Goal: Ask a question

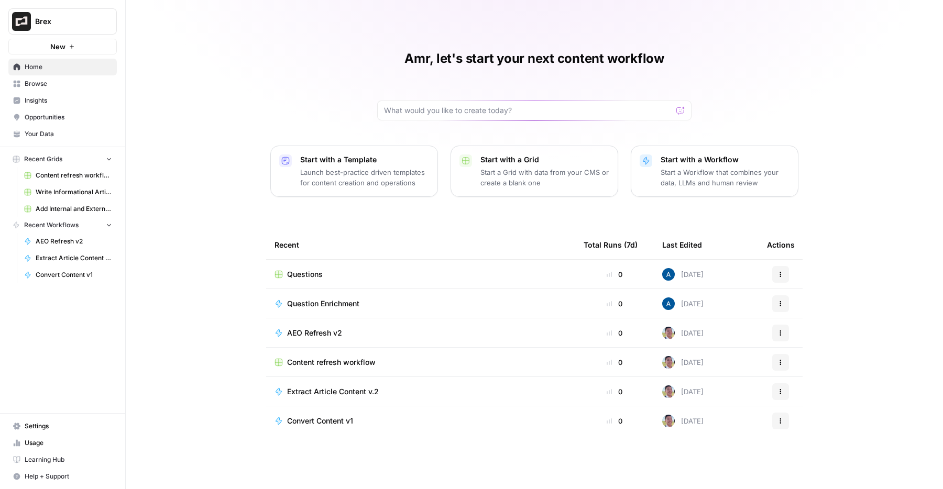
click at [48, 460] on span "Learning Hub" at bounding box center [68, 459] width 87 height 9
click at [48, 478] on span "Help + Support" at bounding box center [68, 476] width 87 height 9
click at [161, 472] on span "Chat & Support" at bounding box center [175, 471] width 70 height 9
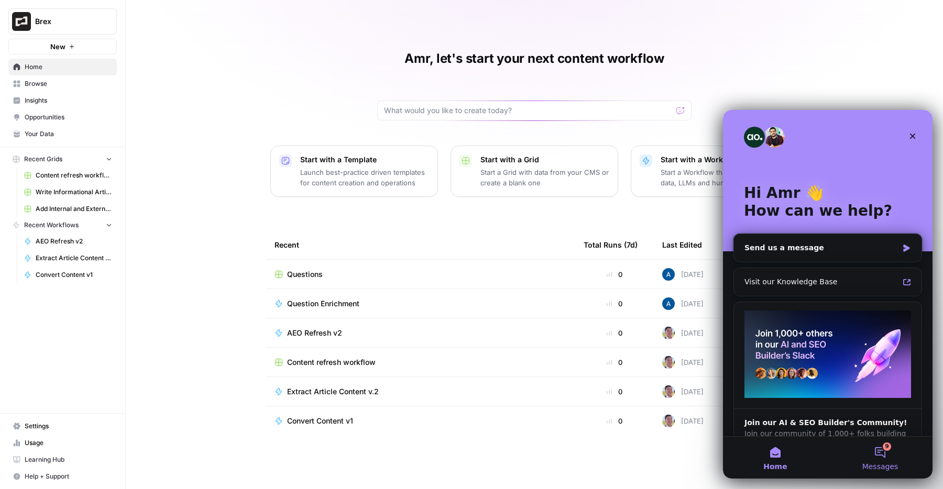
click at [880, 455] on button "9 Messages" at bounding box center [879, 458] width 105 height 42
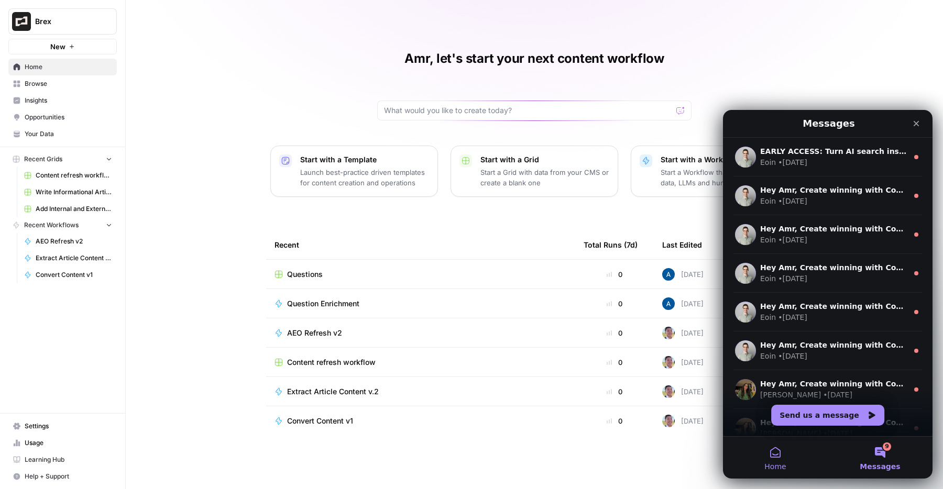
click at [781, 455] on button "Home" at bounding box center [775, 458] width 105 height 42
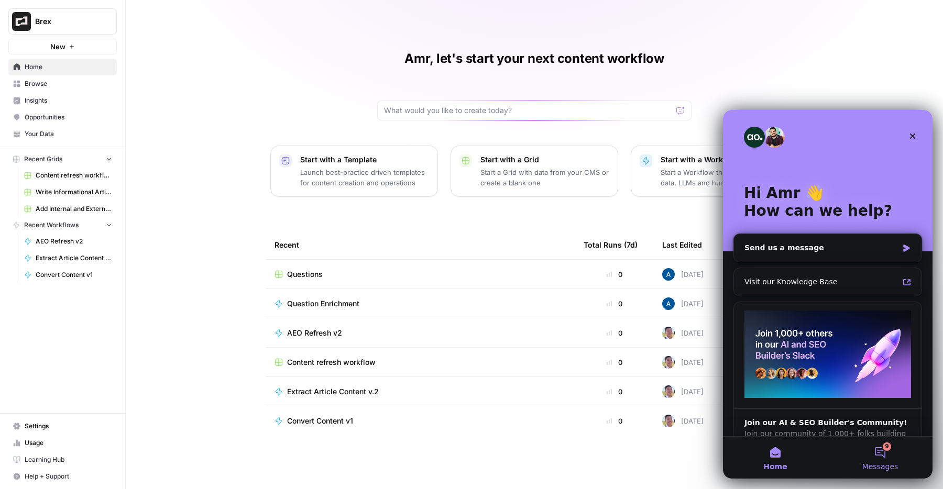
click at [895, 457] on button "9 Messages" at bounding box center [879, 458] width 105 height 42
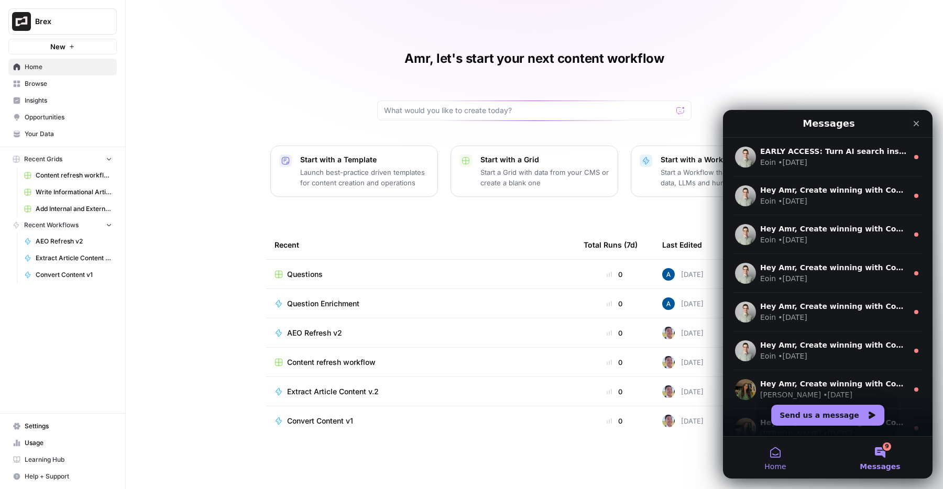
click at [803, 466] on button "Home" at bounding box center [775, 458] width 105 height 42
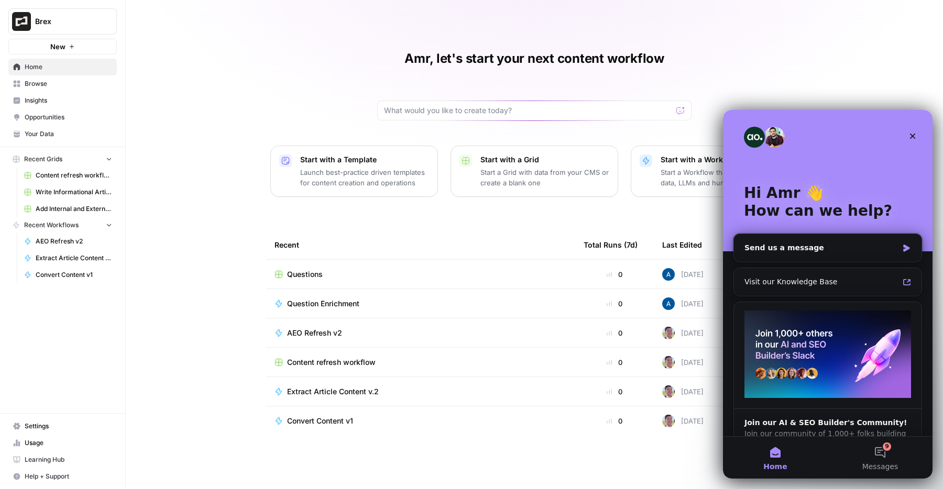
click at [790, 457] on button "Home" at bounding box center [775, 458] width 105 height 42
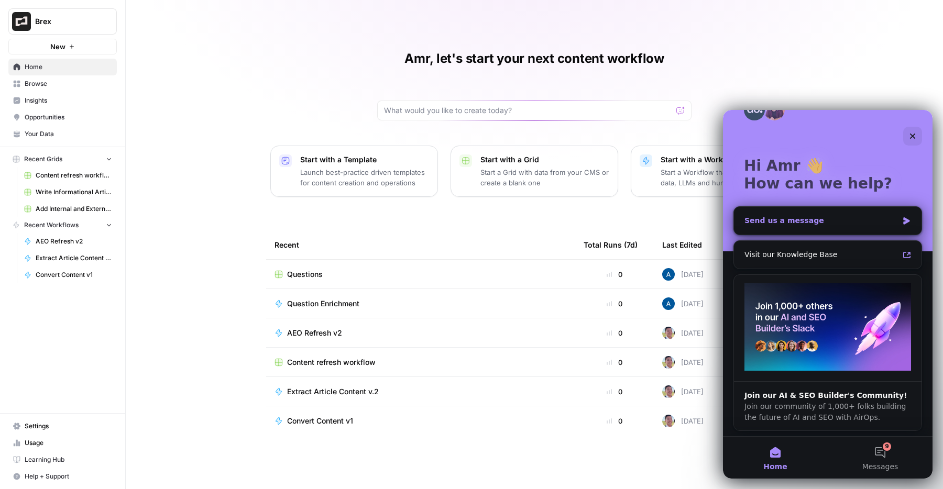
click at [802, 220] on div "Send us a message" at bounding box center [820, 220] width 153 height 11
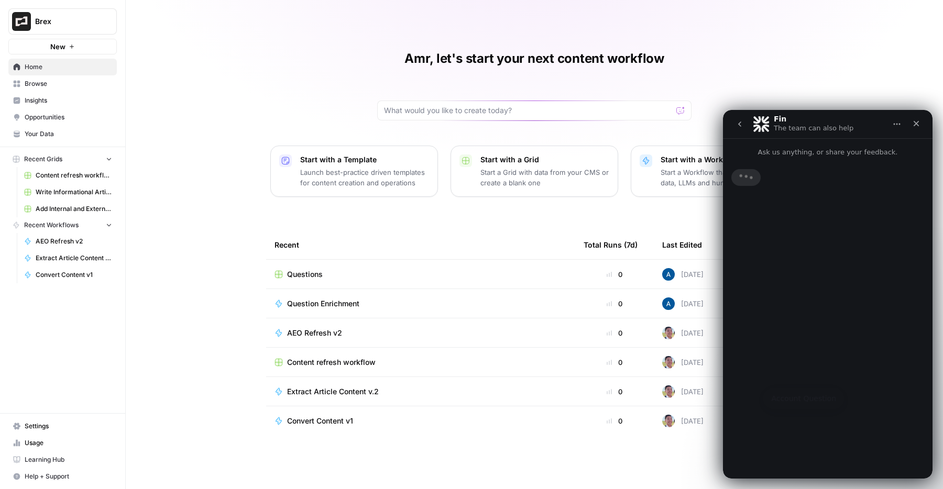
scroll to position [0, 0]
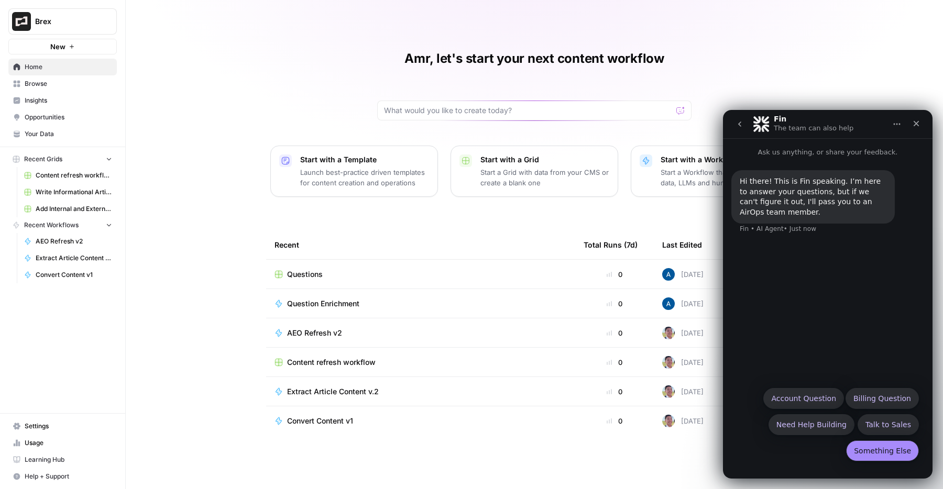
click at [863, 449] on button "Something Else" at bounding box center [882, 450] width 73 height 21
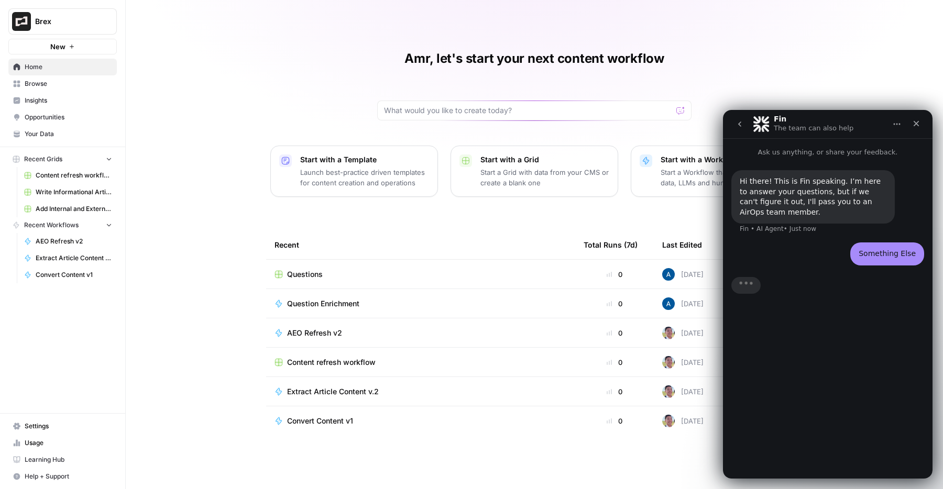
click at [789, 190] on div "Hi there! This is Fin speaking. I’m here to answer your questions, but if we ca…" at bounding box center [812, 196] width 147 height 41
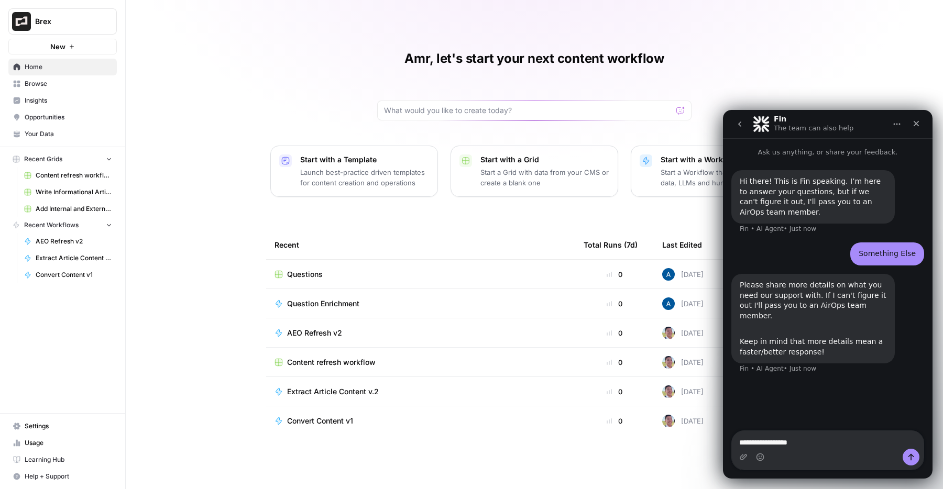
type textarea "**********"
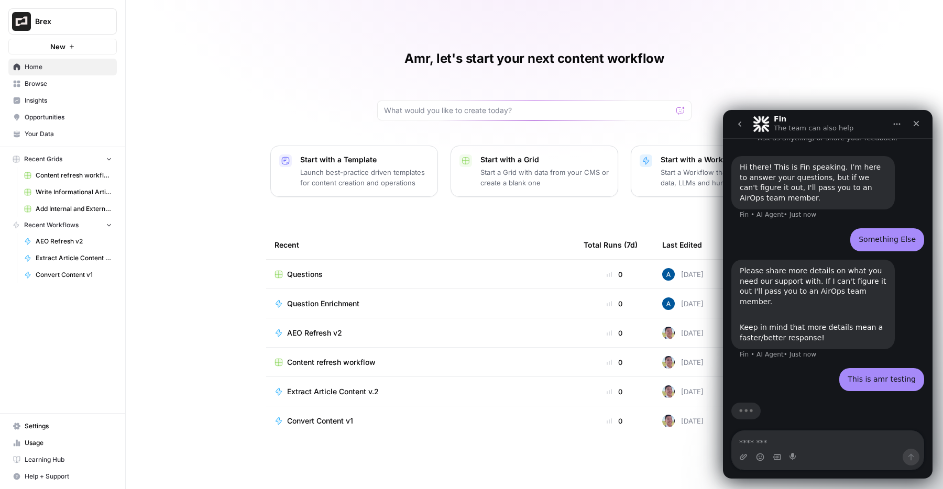
scroll to position [19, 0]
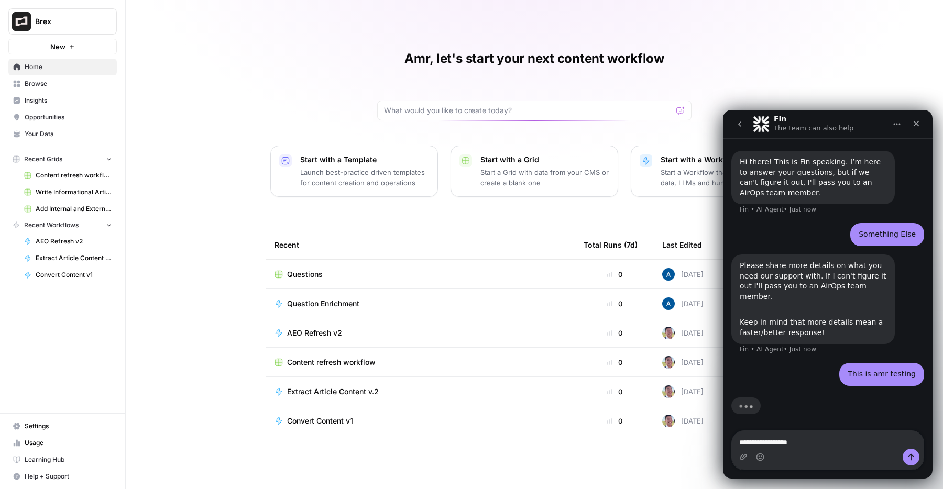
type textarea "**********"
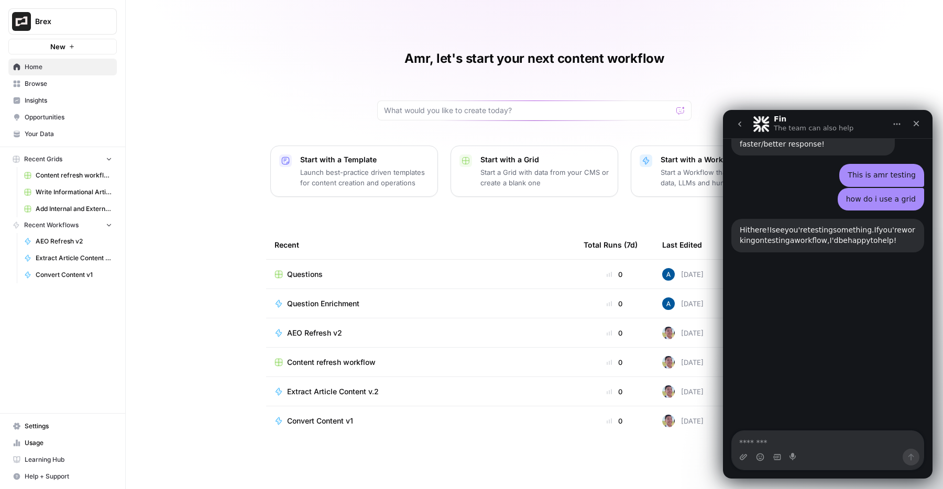
scroll to position [236, 0]
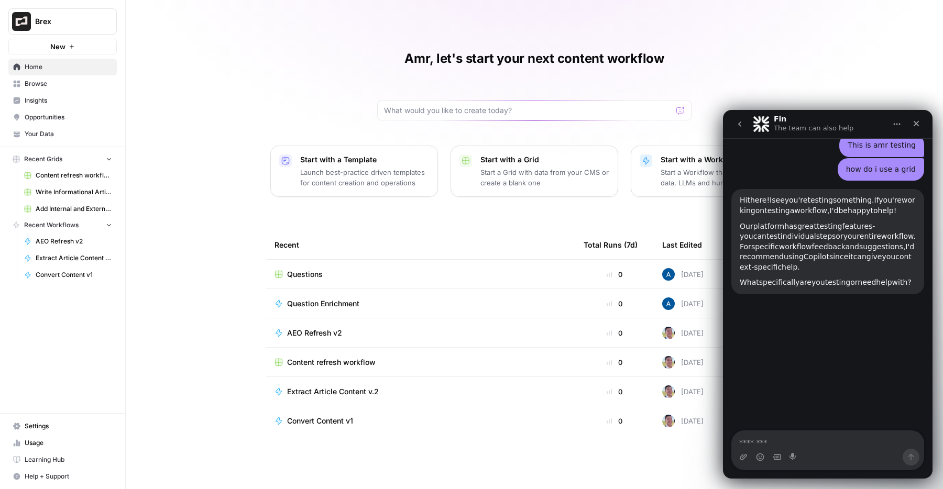
click at [864, 168] on div "how do i use a grid" at bounding box center [881, 169] width 70 height 10
copy div "how do i use a grid"
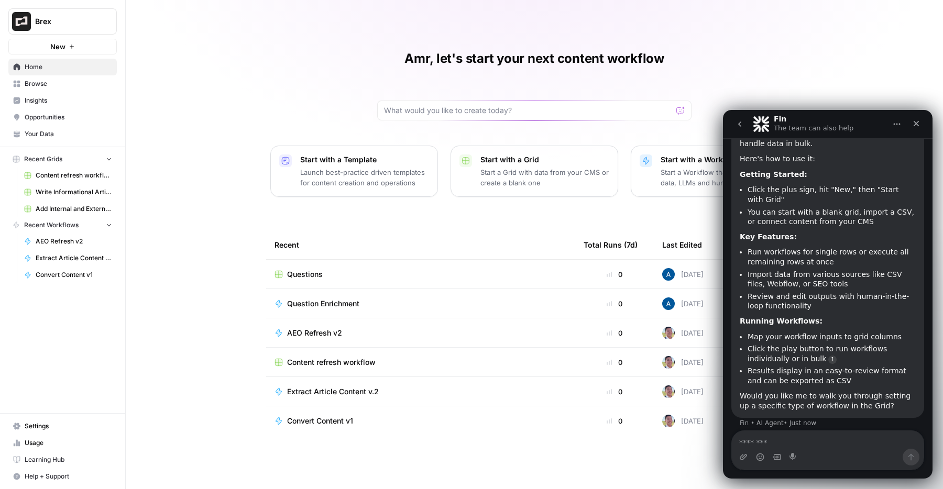
scroll to position [324, 0]
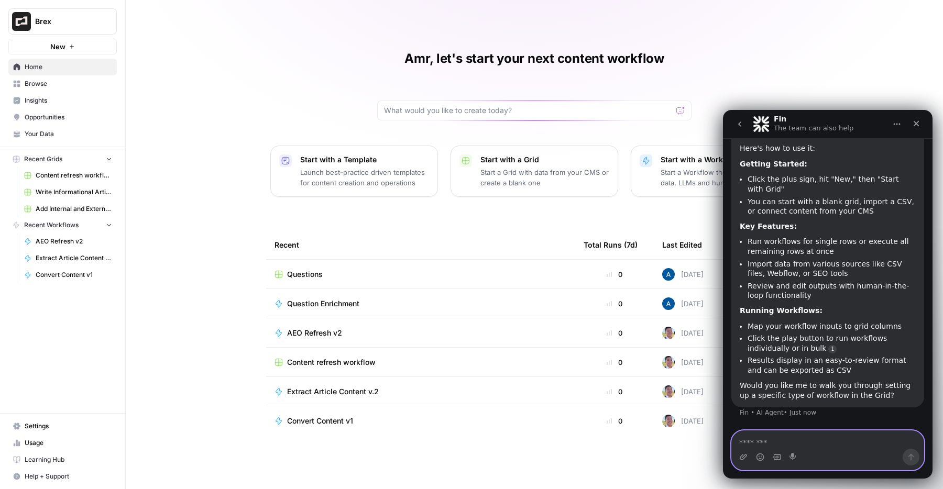
click at [837, 444] on textarea "Message…" at bounding box center [828, 440] width 192 height 18
type textarea "**********"
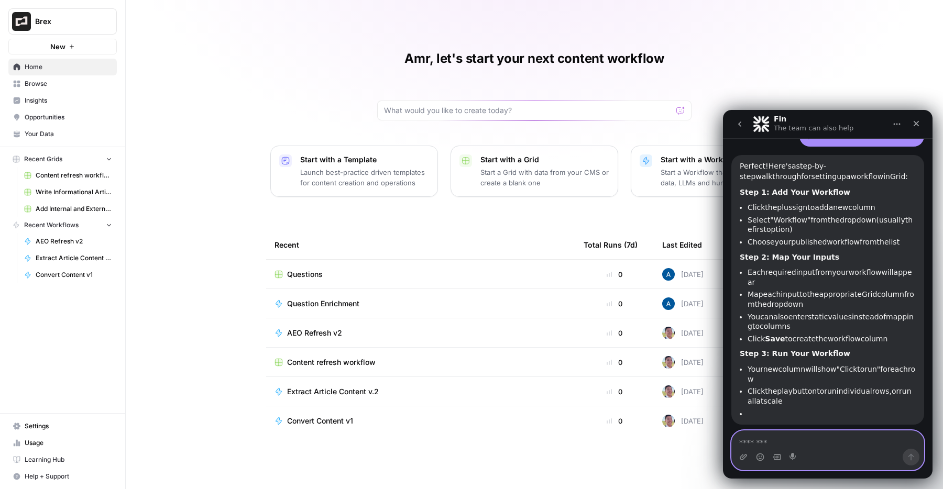
scroll to position [623, 0]
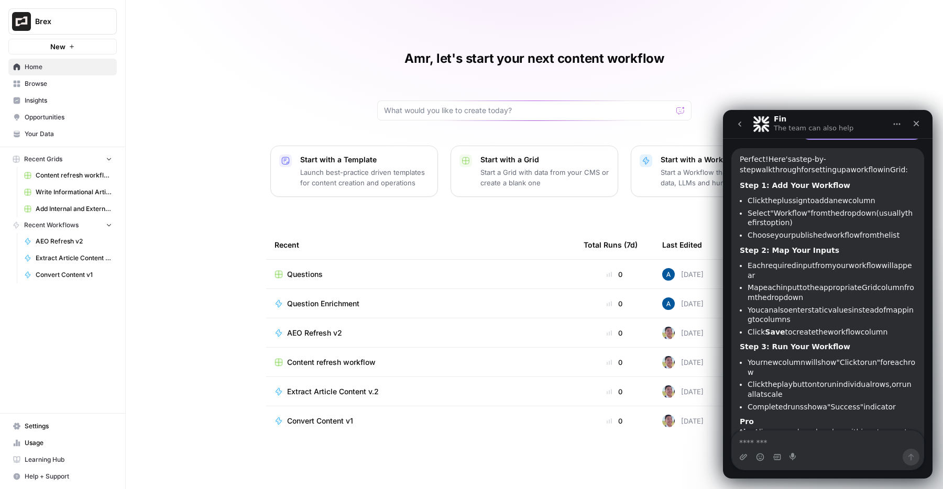
drag, startPoint x: 750, startPoint y: 205, endPoint x: 800, endPoint y: 223, distance: 52.7
click at [800, 223] on ul "Click the plus sign to add a new column Select "Workflow" from the dropdown (us…" at bounding box center [827, 218] width 176 height 44
click at [800, 223] on li "Select "Workflow" from the dropdown (usually the first option)" at bounding box center [831, 217] width 168 height 19
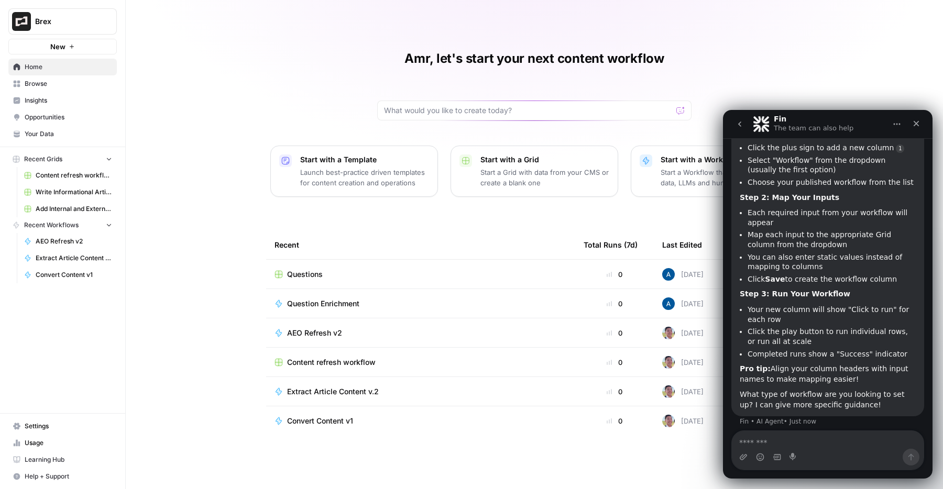
scroll to position [684, 0]
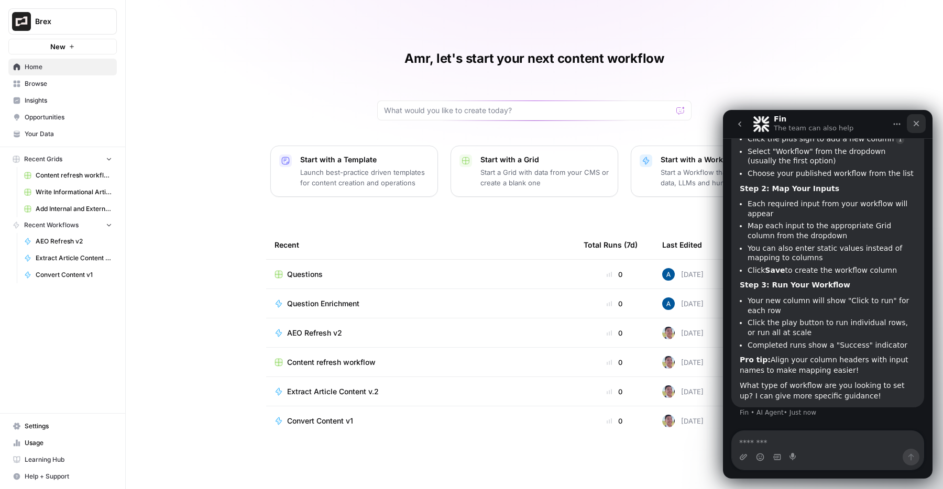
click at [913, 127] on icon "Close" at bounding box center [916, 123] width 8 height 8
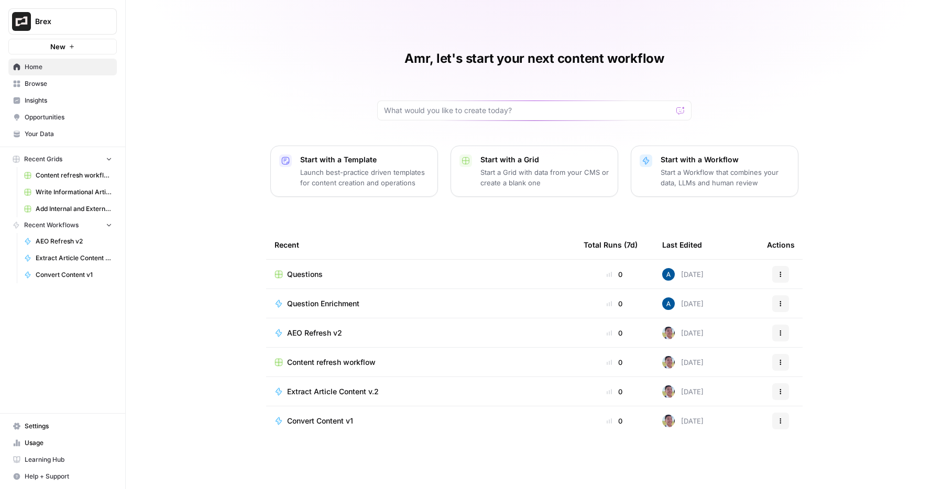
scroll to position [674, 0]
click at [838, 276] on div "Amr, let's start your next content workflow Start with a Template Launch best-p…" at bounding box center [534, 244] width 817 height 489
click at [51, 475] on span "Help + Support" at bounding box center [68, 476] width 87 height 9
click at [133, 469] on icon "button" at bounding box center [132, 472] width 7 height 7
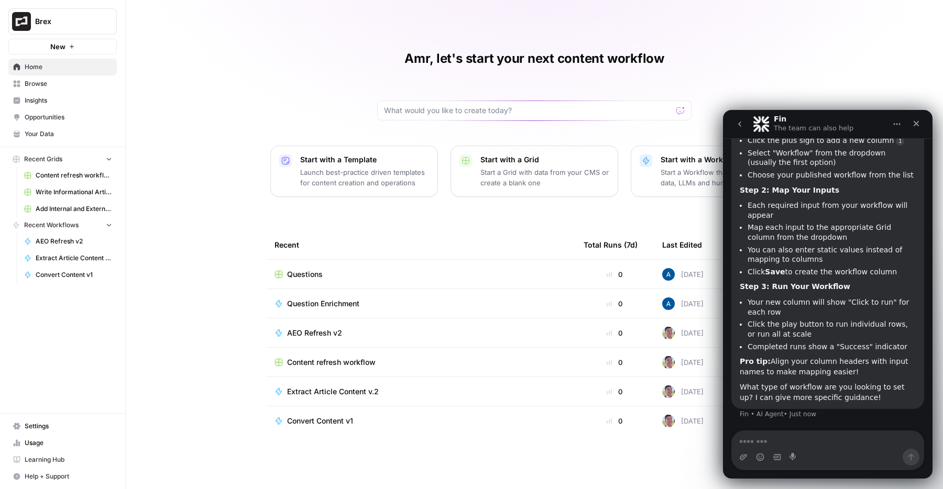
click at [772, 444] on textarea "Message…" at bounding box center [828, 440] width 192 height 18
type textarea "**********"
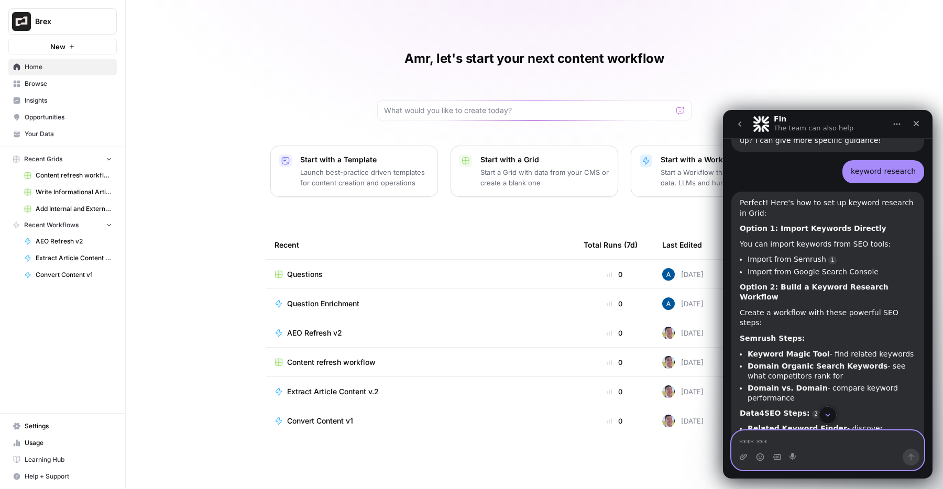
scroll to position [1099, 0]
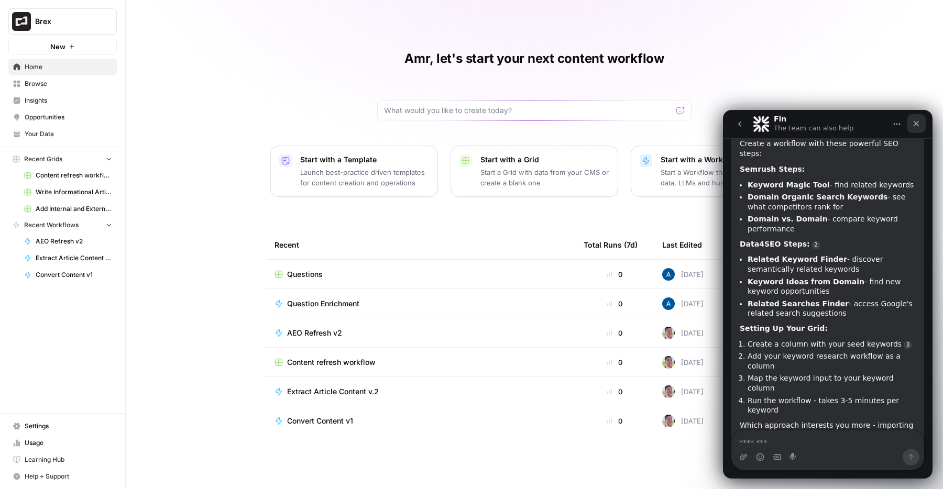
click at [914, 124] on icon "Close" at bounding box center [916, 124] width 6 height 6
